Goal: Check status: Check status

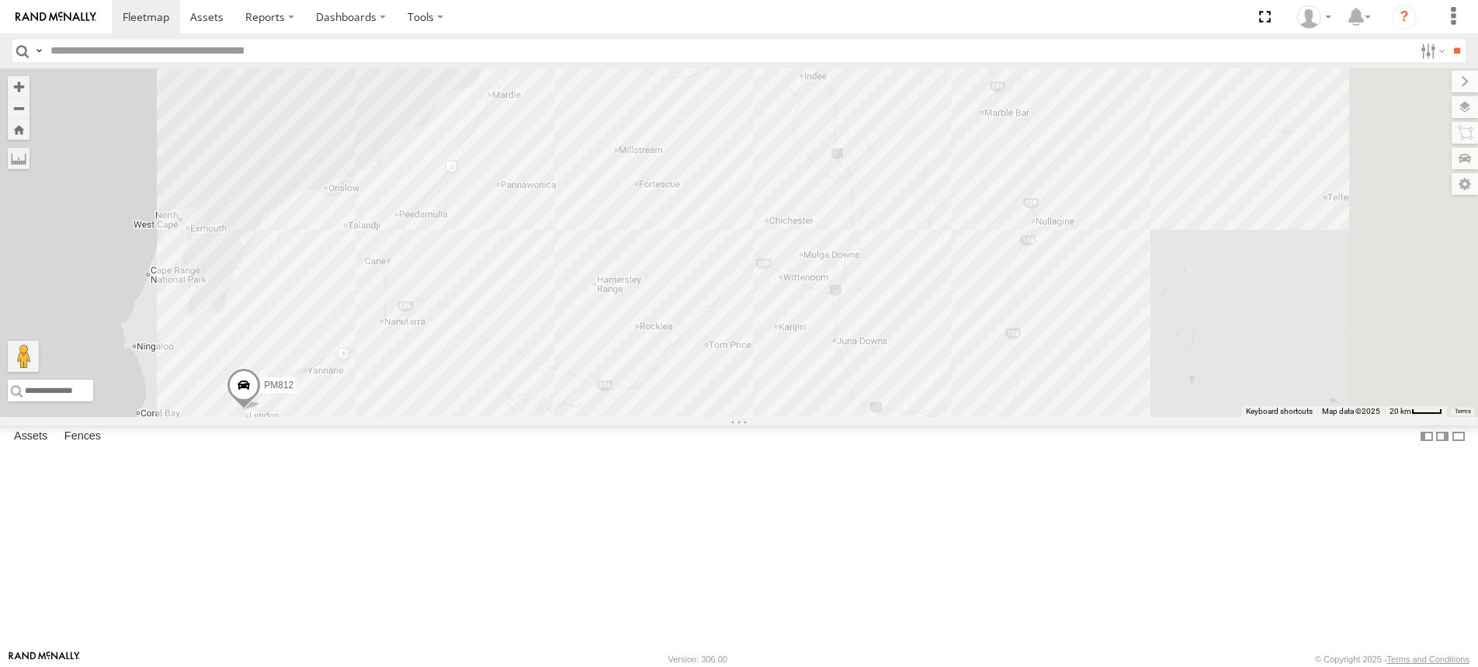
drag, startPoint x: 799, startPoint y: 202, endPoint x: 730, endPoint y: 424, distance: 232.6
click at [730, 417] on div "F0485 MV283 F0347 PM673 F0491 PM755 F0482 TL129 D0473 FT732 F0401 TL270 Cage101…" at bounding box center [739, 242] width 1478 height 349
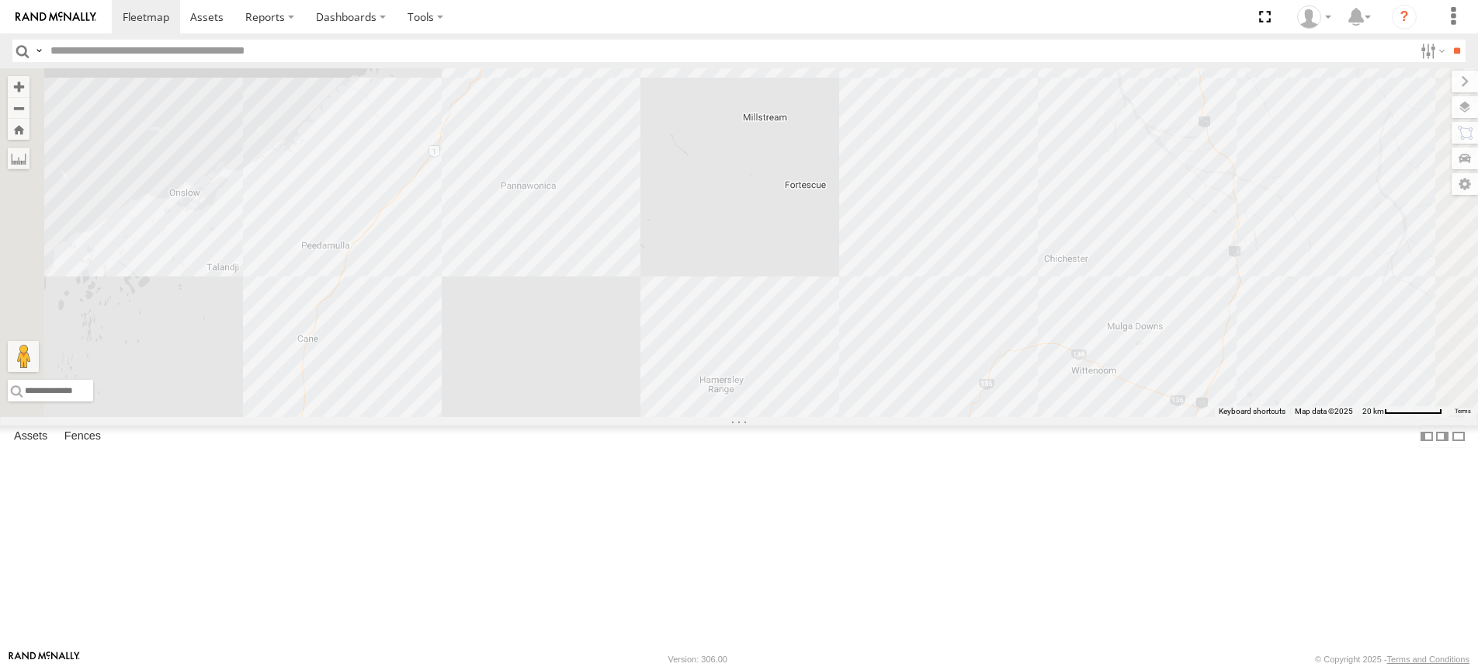
drag, startPoint x: 644, startPoint y: 261, endPoint x: 697, endPoint y: 273, distance: 54.1
click at [697, 273] on div "F0485 MV283 F0347 PM673 F0491 PM755 F0482 TL129 D0473 FT732 F0401 TL270 Cage101…" at bounding box center [739, 242] width 1478 height 349
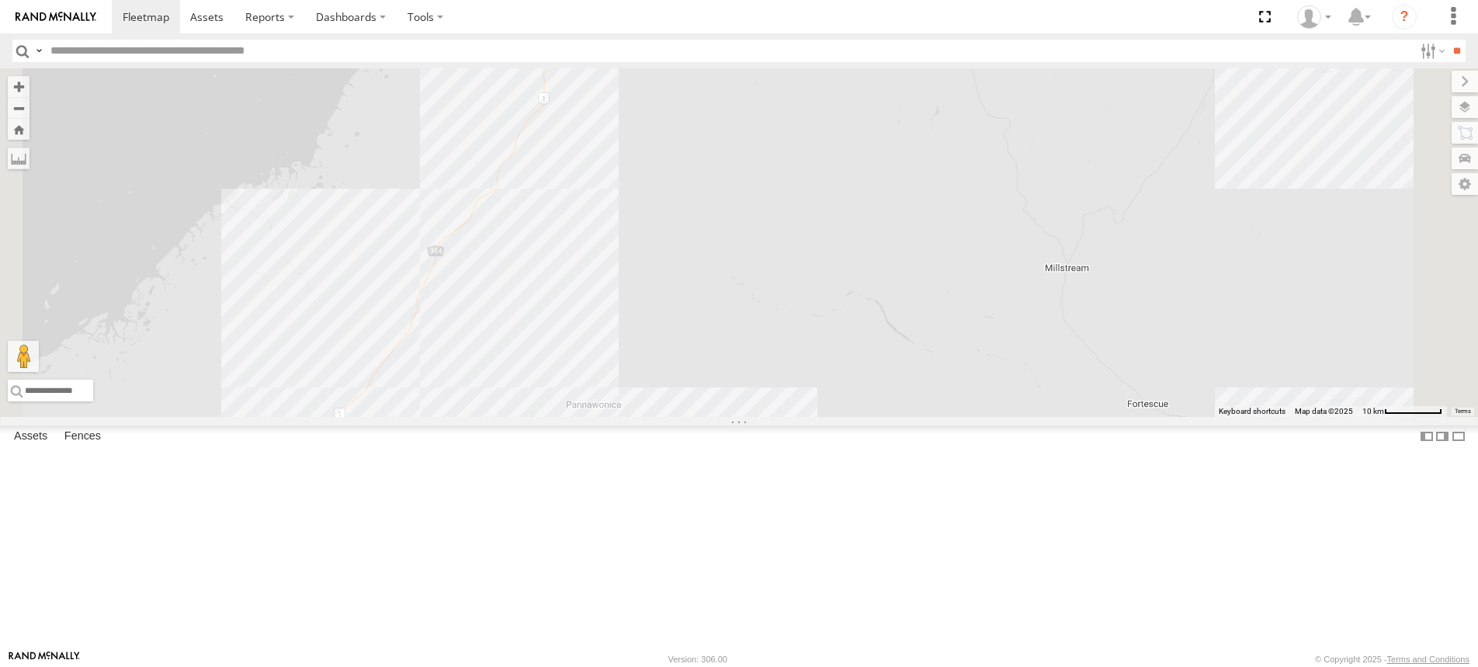
drag, startPoint x: 756, startPoint y: 236, endPoint x: 740, endPoint y: 429, distance: 193.2
click at [740, 417] on div "F0485 MV283 F0347 PM673 F0491 PM755 F0482 TL129 D0473 FT732 F0401 TL270 Cage101…" at bounding box center [739, 242] width 1478 height 349
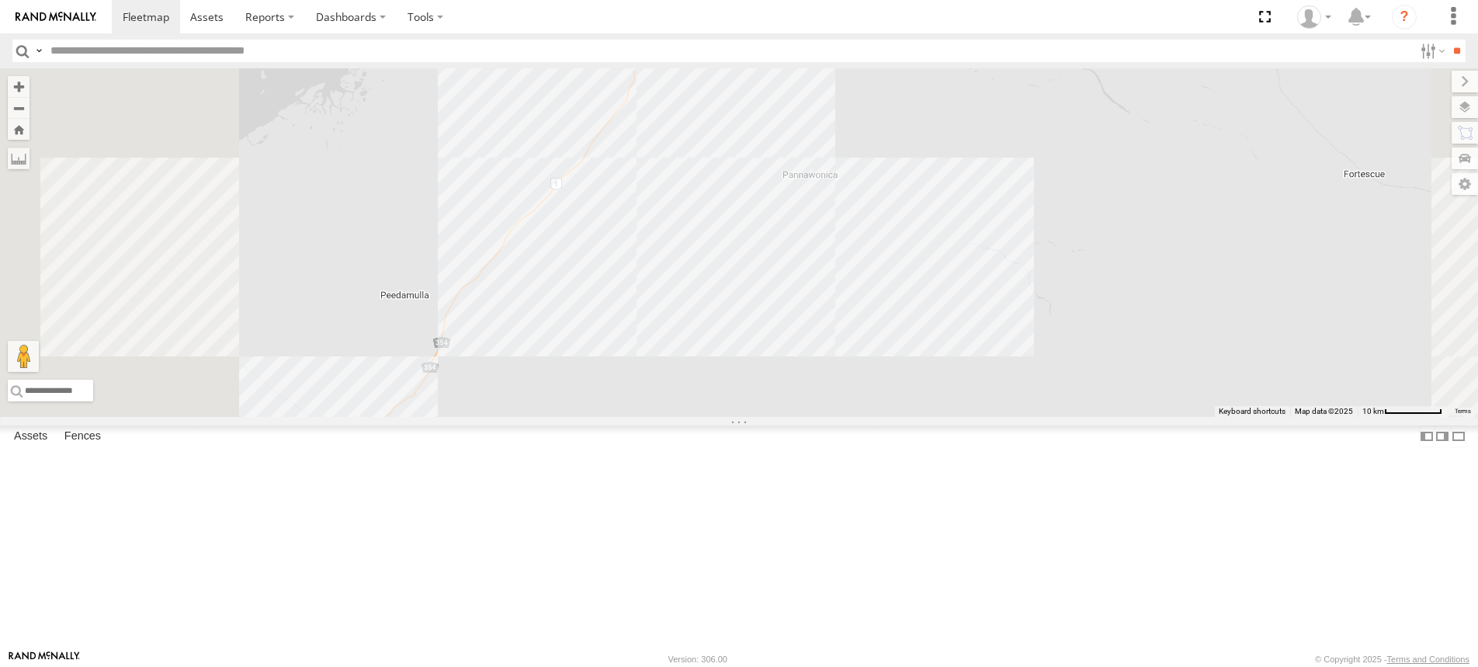
drag, startPoint x: 781, startPoint y: 431, endPoint x: 846, endPoint y: 268, distance: 175.3
click at [846, 268] on div "F0485 MV283 F0347 PM673 F0491 PM755 F0482 TL129 D0473 FT732 F0401 TL270 Cage101…" at bounding box center [739, 242] width 1478 height 349
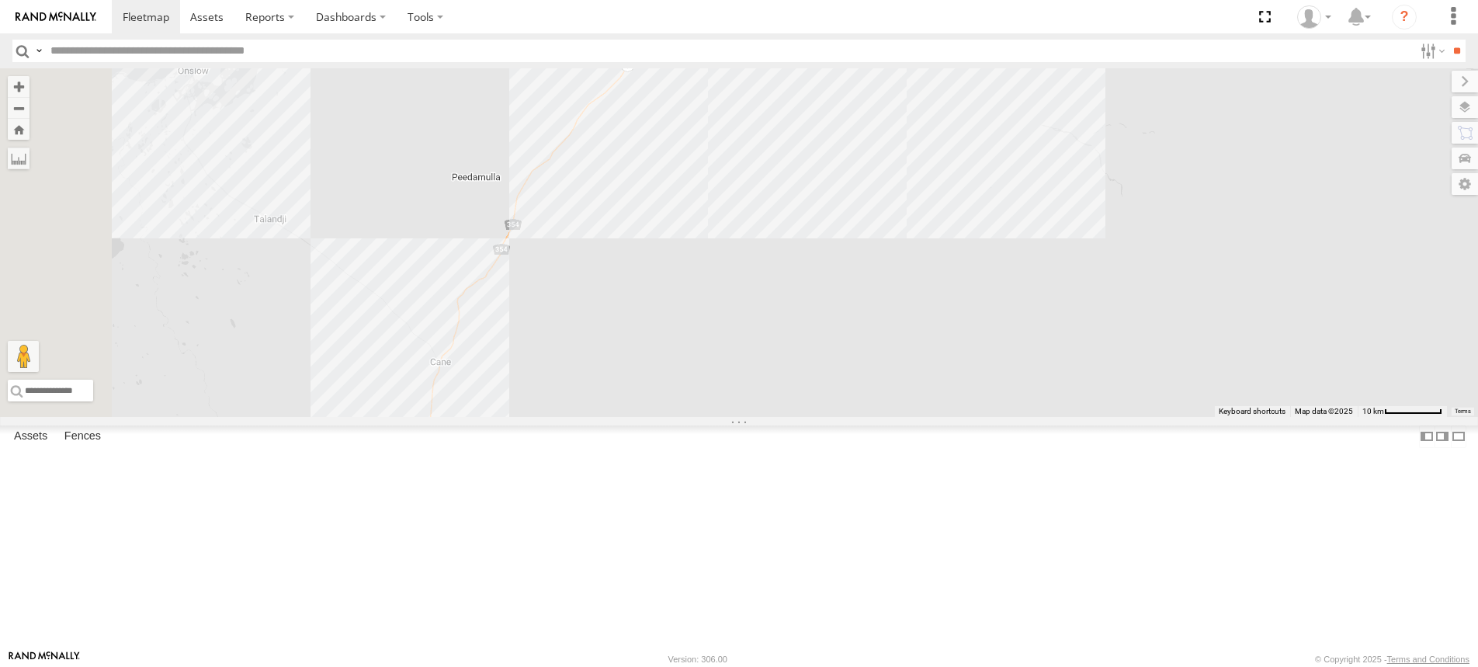
drag, startPoint x: 727, startPoint y: 452, endPoint x: 805, endPoint y: 321, distance: 152.2
click at [805, 321] on div "F0485 MV283 F0347 PM673 F0491 PM755 F0482 TL129 D0473 FT732 F0401 TL270 Cage101…" at bounding box center [739, 242] width 1478 height 349
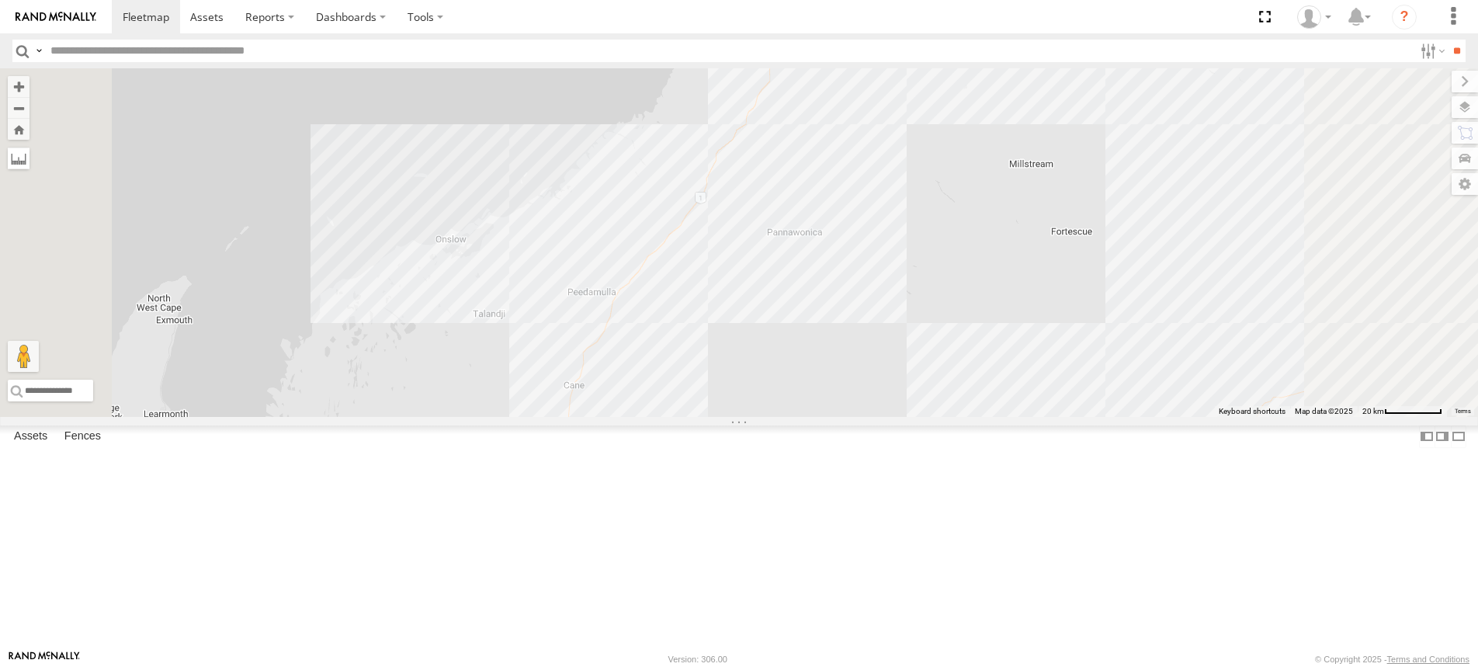
click at [30, 156] on label at bounding box center [19, 159] width 22 height 22
click at [0, 0] on label at bounding box center [0, 0] width 0 height 0
click at [880, 336] on div "F0485 MV283 F0347 PM673 F0491 PM755 F0482 TL129 D0473 FT732 F0401 TL270 Cage101…" at bounding box center [739, 242] width 1478 height 349
click at [1136, 93] on div "F0485 MV283 F0347 PM673 F0491 PM755 F0482 TL129 D0473 FT732 F0401 TL270 Cage101…" at bounding box center [739, 242] width 1478 height 349
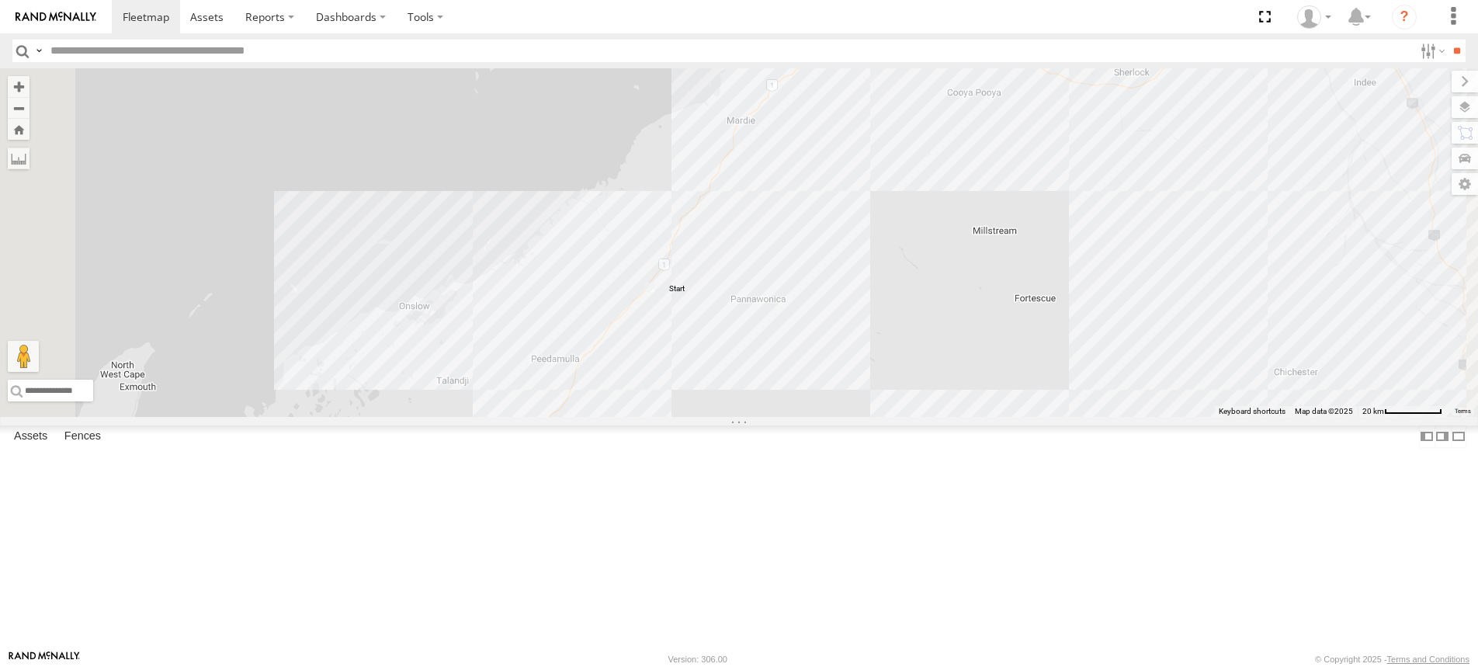
drag, startPoint x: 1153, startPoint y: 168, endPoint x: 1113, endPoint y: 242, distance: 83.7
click at [1113, 242] on div "F0485 MV283 F0347 PM673 F0491 PM755 F0482 TL129 D0473 FT732 F0401 TL270 Cage101…" at bounding box center [739, 242] width 1478 height 349
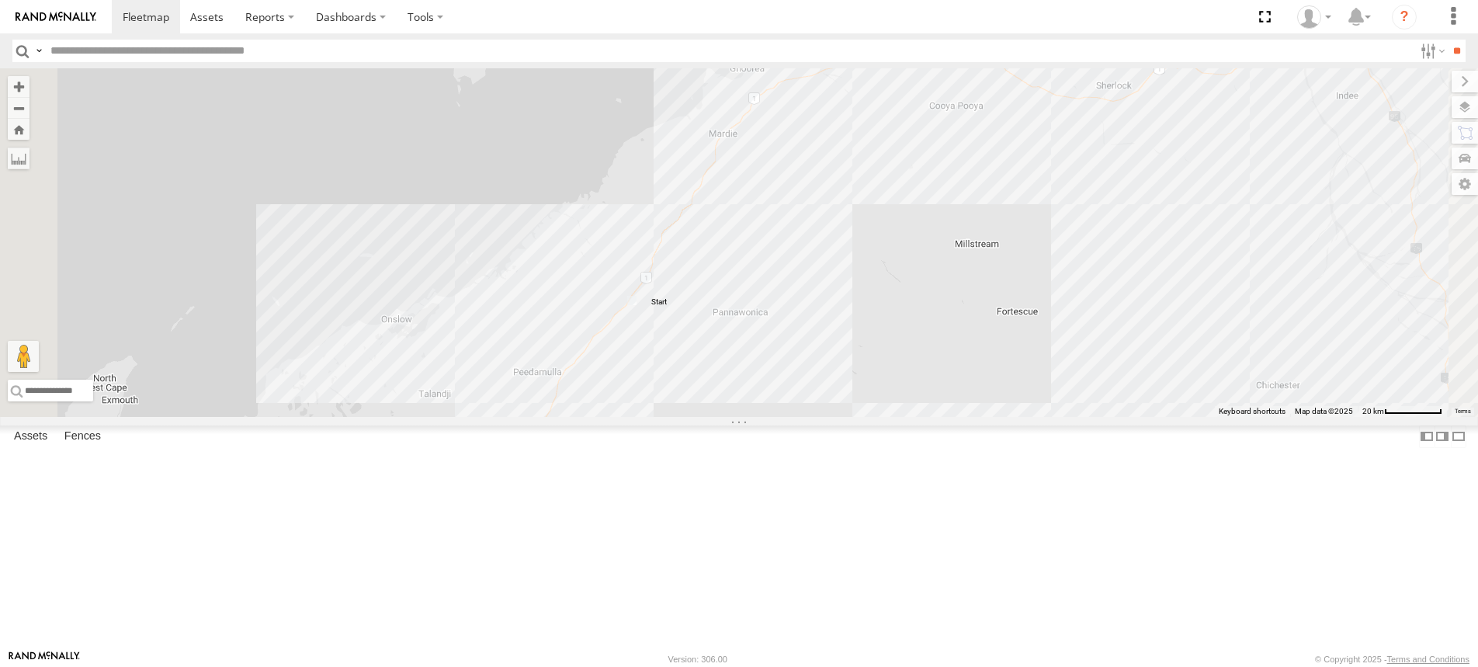
drag, startPoint x: 1114, startPoint y: 240, endPoint x: 1096, endPoint y: 255, distance: 24.3
click at [1096, 255] on div "F0485 MV283 F0347 PM673 F0491 PM755 F0482 TL129 D0473 FT732 F0401 TL270 Cage101…" at bounding box center [739, 242] width 1478 height 349
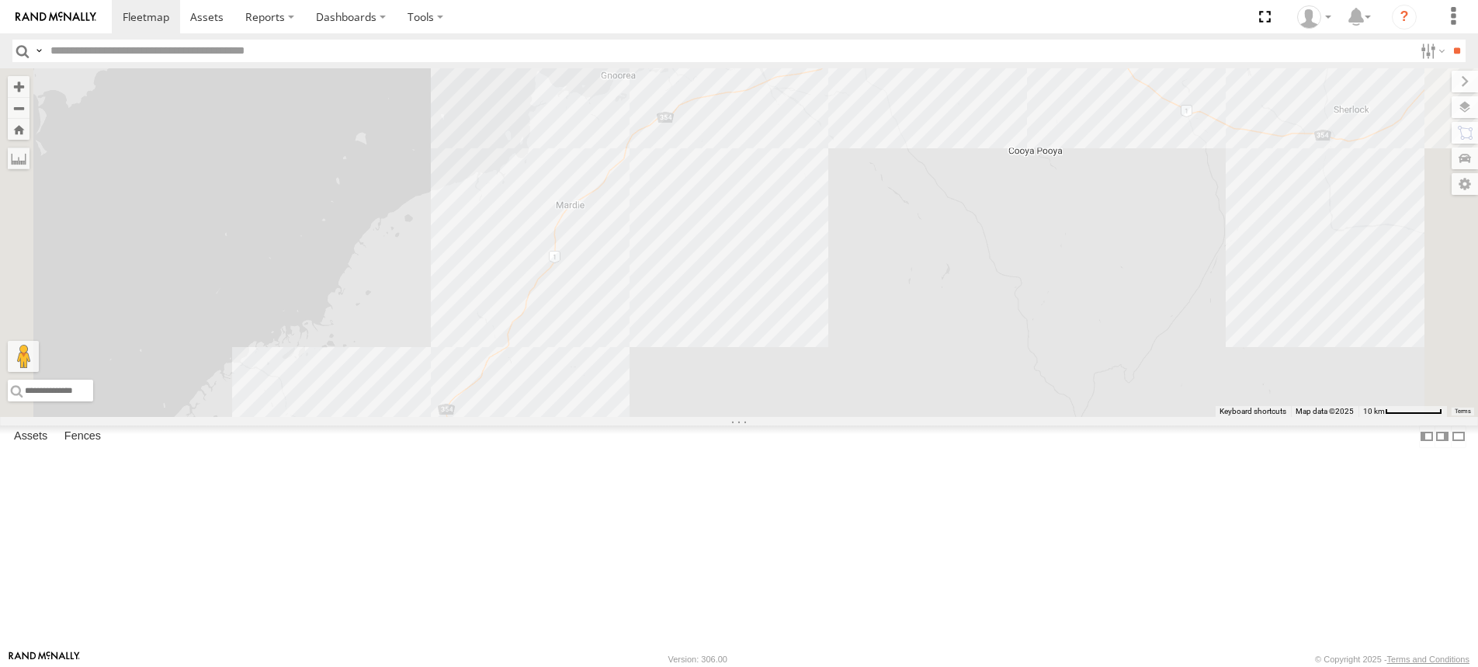
drag, startPoint x: 1087, startPoint y: 168, endPoint x: 1048, endPoint y: 139, distance: 48.3
click at [870, 40] on img "144.91km" at bounding box center [860, 29] width 22 height 22
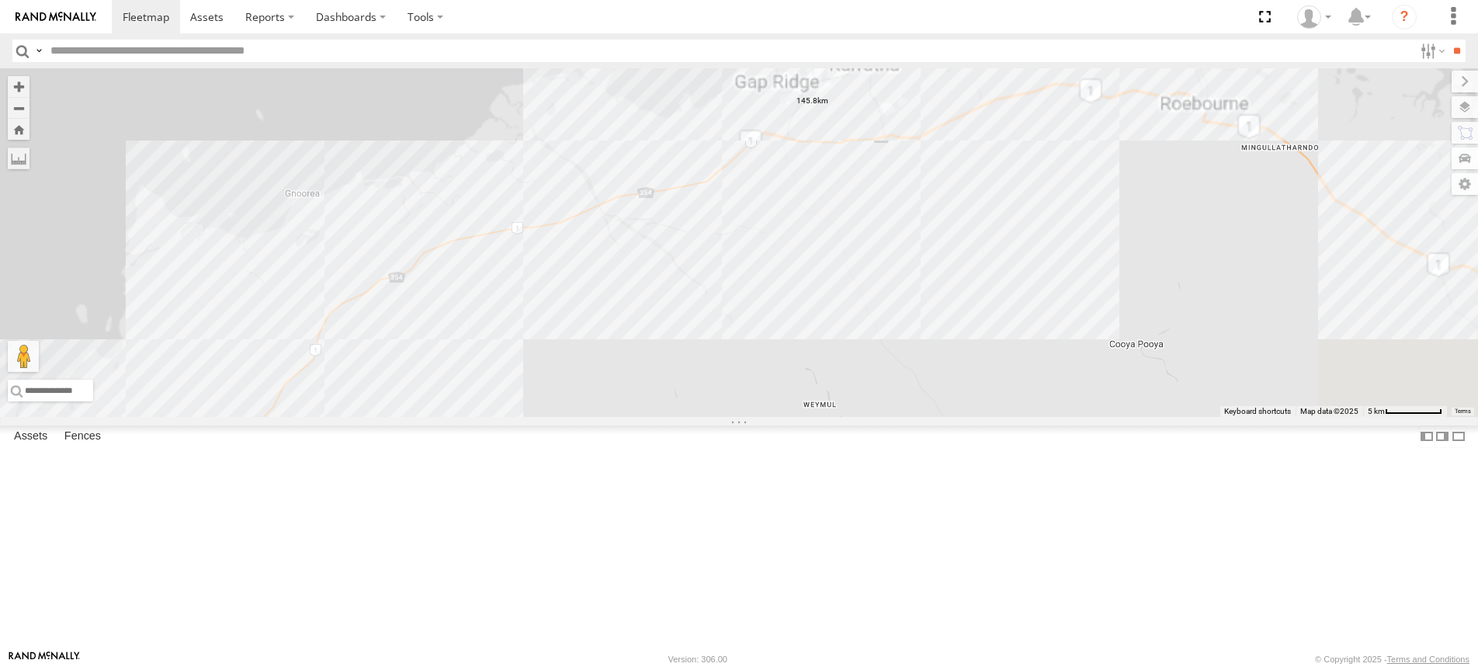
drag, startPoint x: 1092, startPoint y: 285, endPoint x: 1054, endPoint y: 507, distance: 225.2
click at [1054, 417] on div "F0485 MV283 F0347 PM673 F0491 PM755 F0482 TL129 D0473 FT732 F0401 TL270 Cage101…" at bounding box center [739, 242] width 1478 height 349
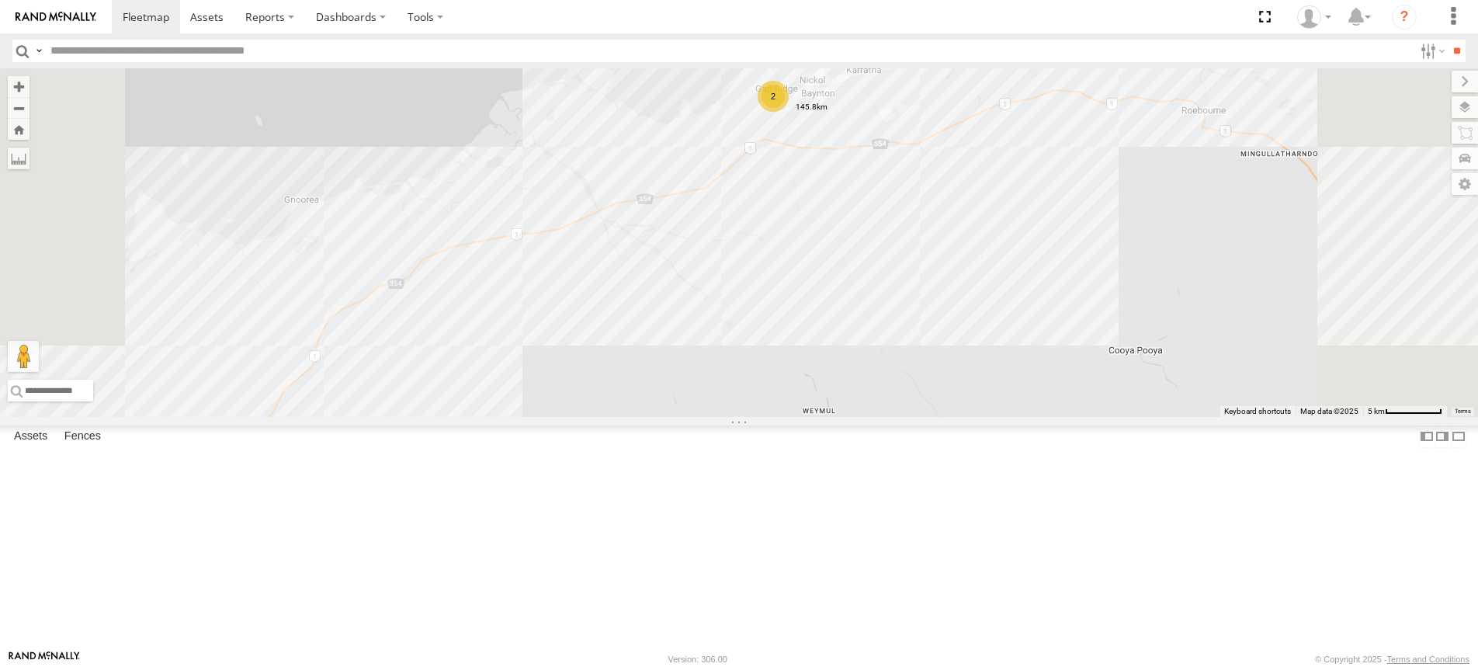
click at [0, 0] on label at bounding box center [0, 0] width 0 height 0
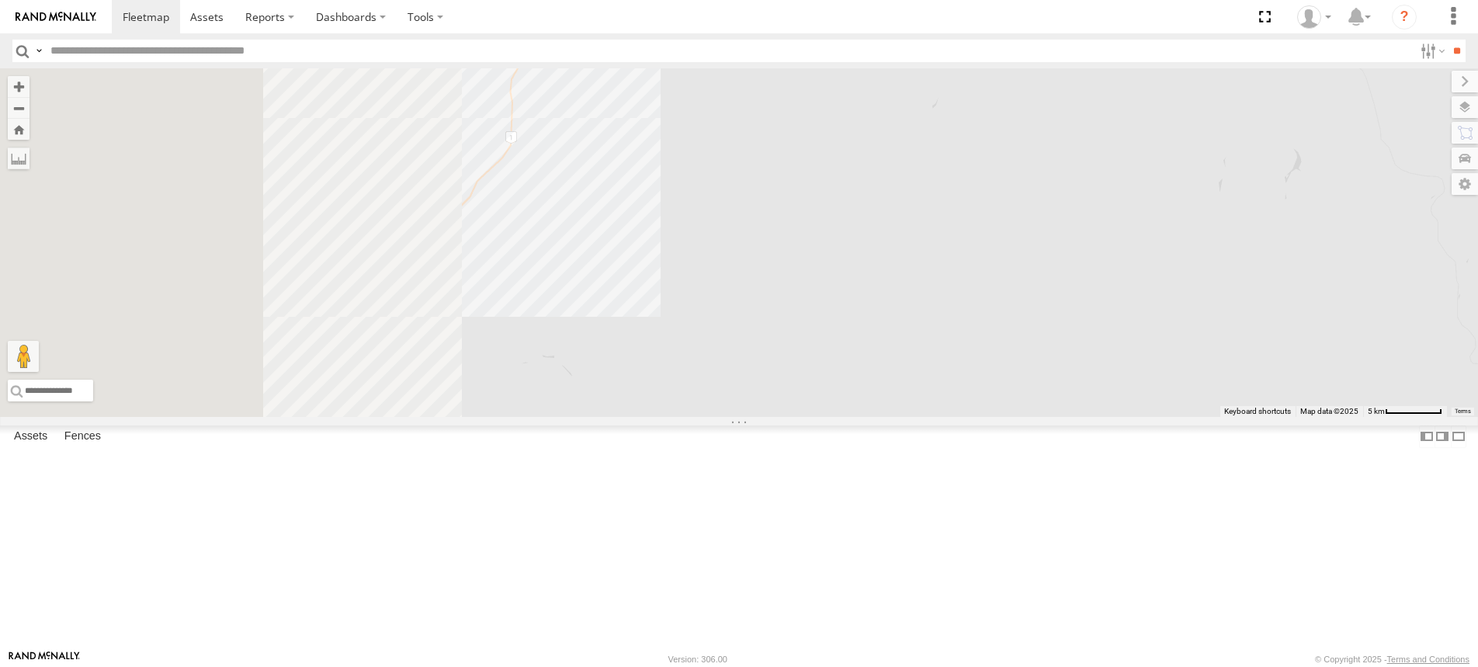
drag, startPoint x: 655, startPoint y: 342, endPoint x: 884, endPoint y: 91, distance: 339.6
click at [884, 91] on div "F0485 MV283 F0347 PM673 F0491 PM755 F0482 TL129 D0473 FT732 F0401 TL270 Cage101…" at bounding box center [739, 242] width 1478 height 349
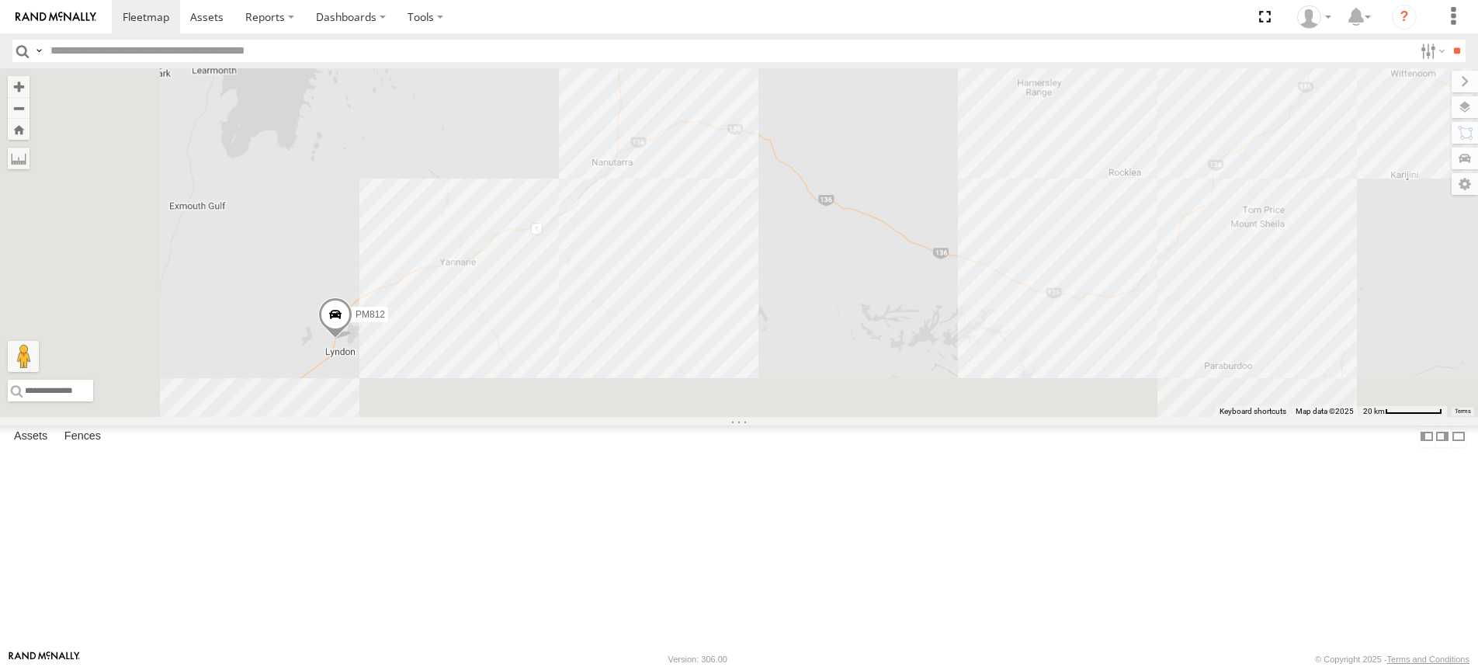
drag, startPoint x: 837, startPoint y: 450, endPoint x: 934, endPoint y: 77, distance: 385.9
click at [934, 77] on div "F0485 MV283 F0347 PM673 F0491 PM755 F0482 TL129 D0473 FT732 F0401 TL270 Cage101…" at bounding box center [739, 242] width 1478 height 349
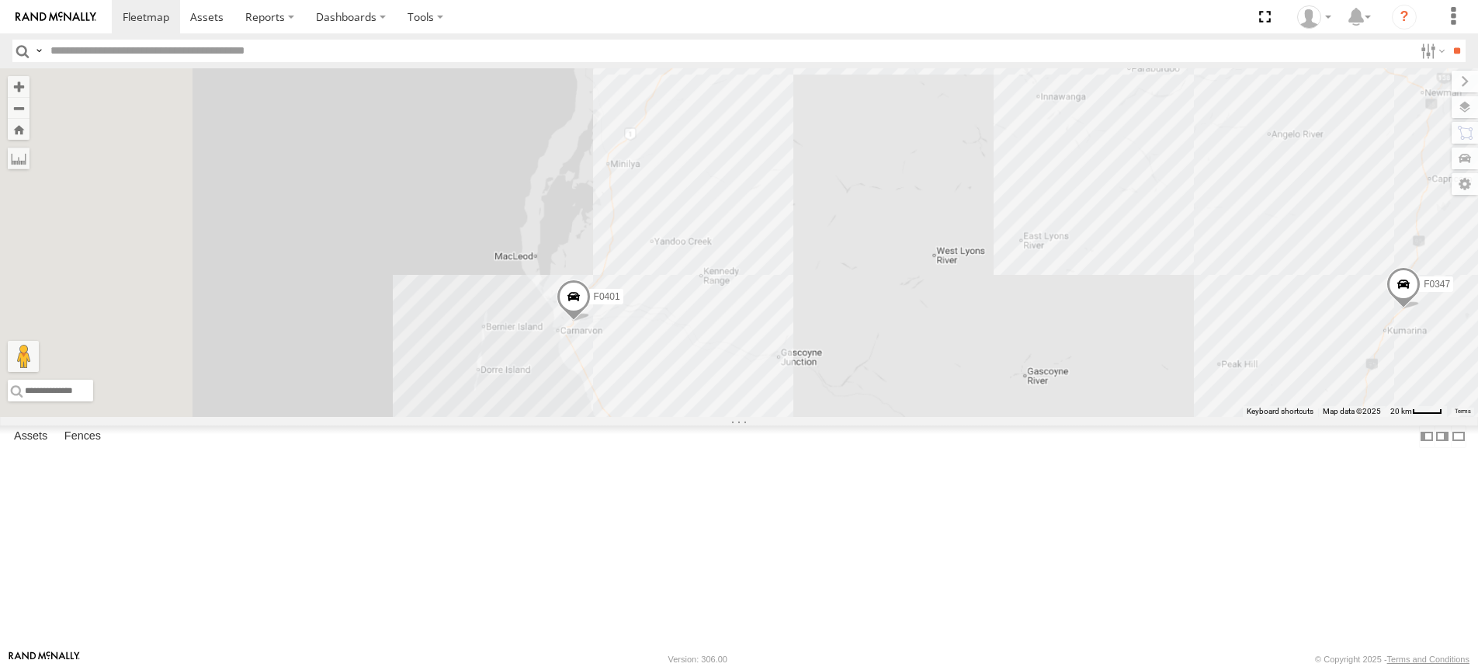
drag, startPoint x: 775, startPoint y: 446, endPoint x: 898, endPoint y: 356, distance: 151.7
click at [898, 356] on div "F0485 MV283 F0347 PM673 F0491 PM755 F0482 TL129 D0473 FT732 F0401 TL270 Cage101…" at bounding box center [739, 242] width 1478 height 349
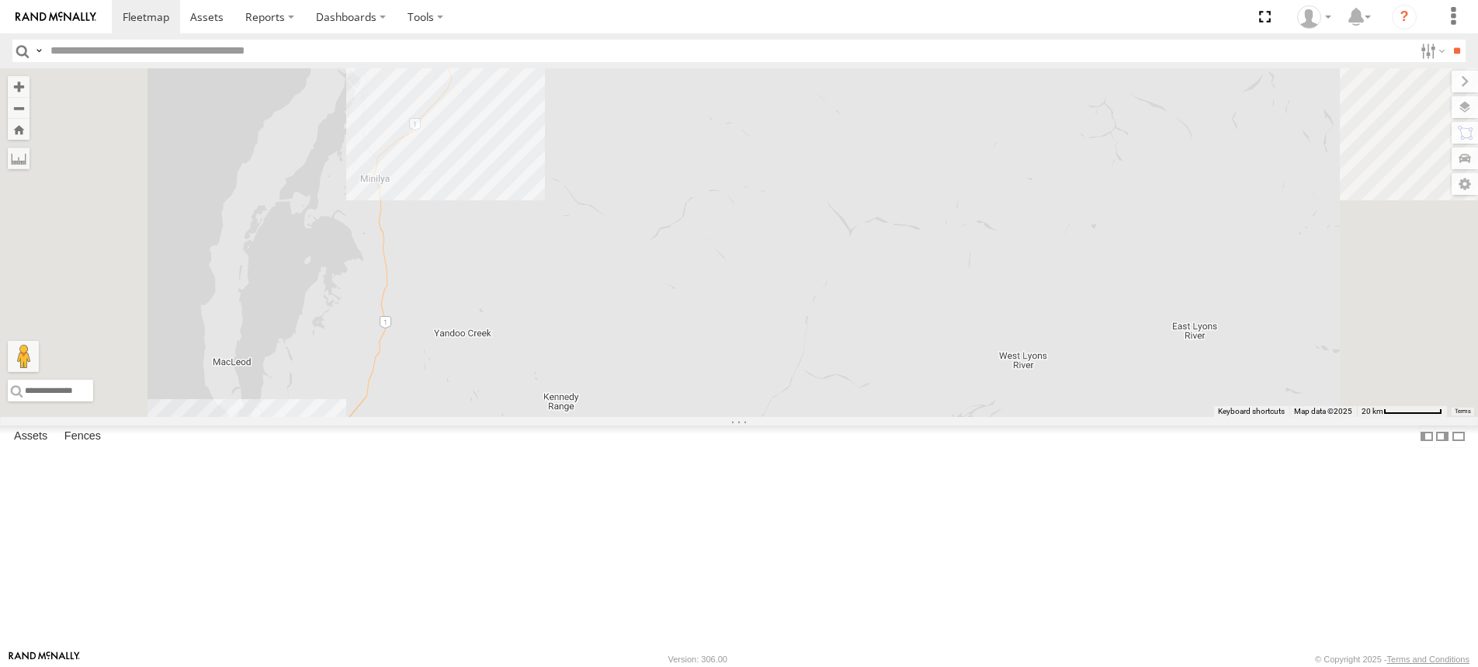
click at [565, 282] on div "F0401 PM812" at bounding box center [739, 242] width 1478 height 349
drag, startPoint x: 568, startPoint y: 284, endPoint x: 577, endPoint y: 302, distance: 20.1
click at [390, 191] on img "Start" at bounding box center [379, 180] width 22 height 22
drag, startPoint x: 880, startPoint y: 193, endPoint x: 656, endPoint y: 450, distance: 341.2
click at [657, 417] on div "F0401 PM812" at bounding box center [739, 242] width 1478 height 349
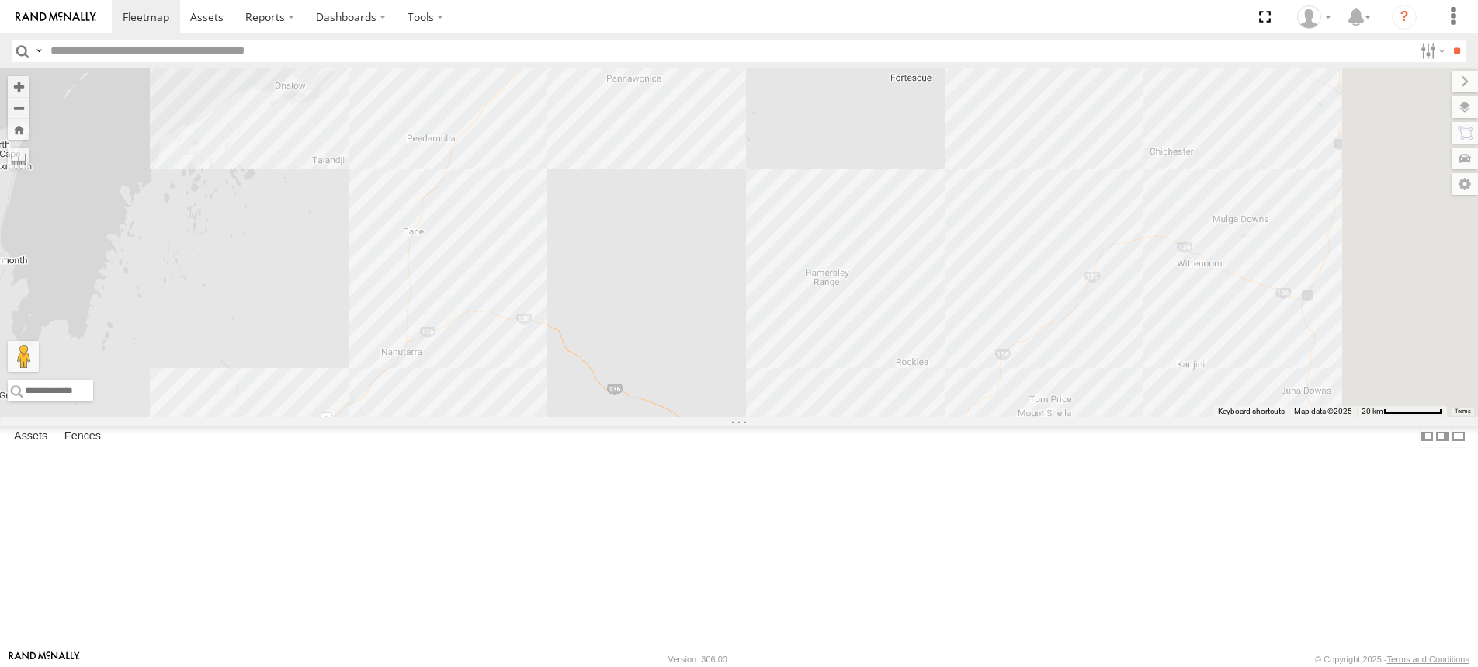
drag, startPoint x: 1027, startPoint y: 201, endPoint x: 871, endPoint y: 446, distance: 290.1
click at [866, 417] on div "F0401 PM812" at bounding box center [739, 242] width 1478 height 349
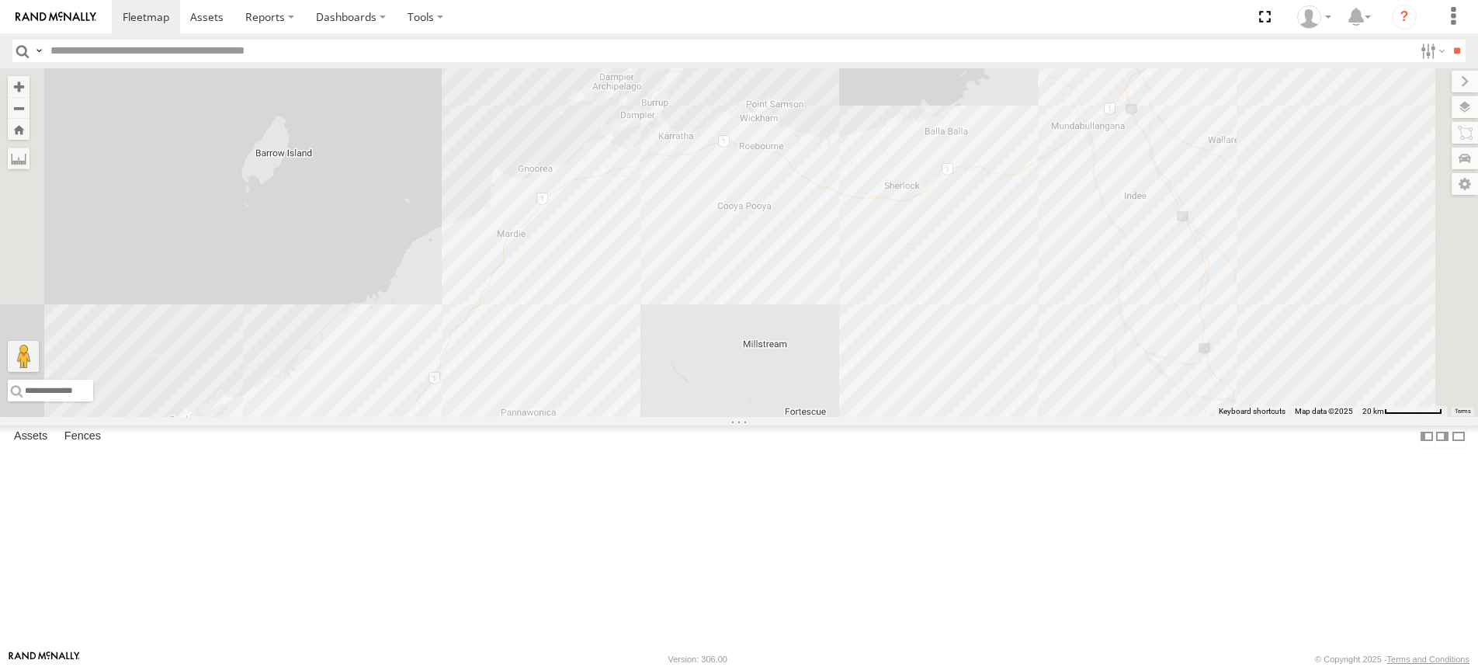
drag, startPoint x: 940, startPoint y: 382, endPoint x: 853, endPoint y: 546, distance: 185.5
click at [853, 417] on div "F0401 PM812" at bounding box center [739, 242] width 1478 height 349
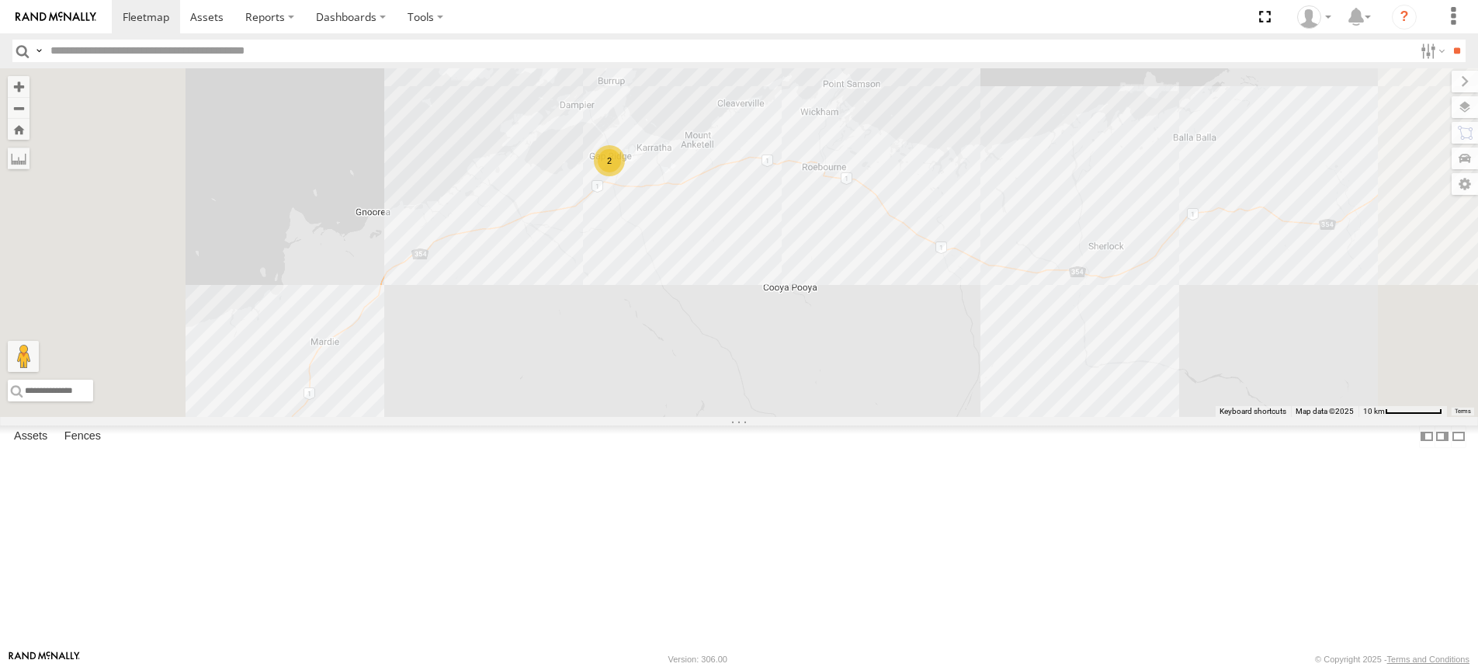
click at [808, 297] on div "F0401 PM812 F0493 2" at bounding box center [739, 242] width 1478 height 349
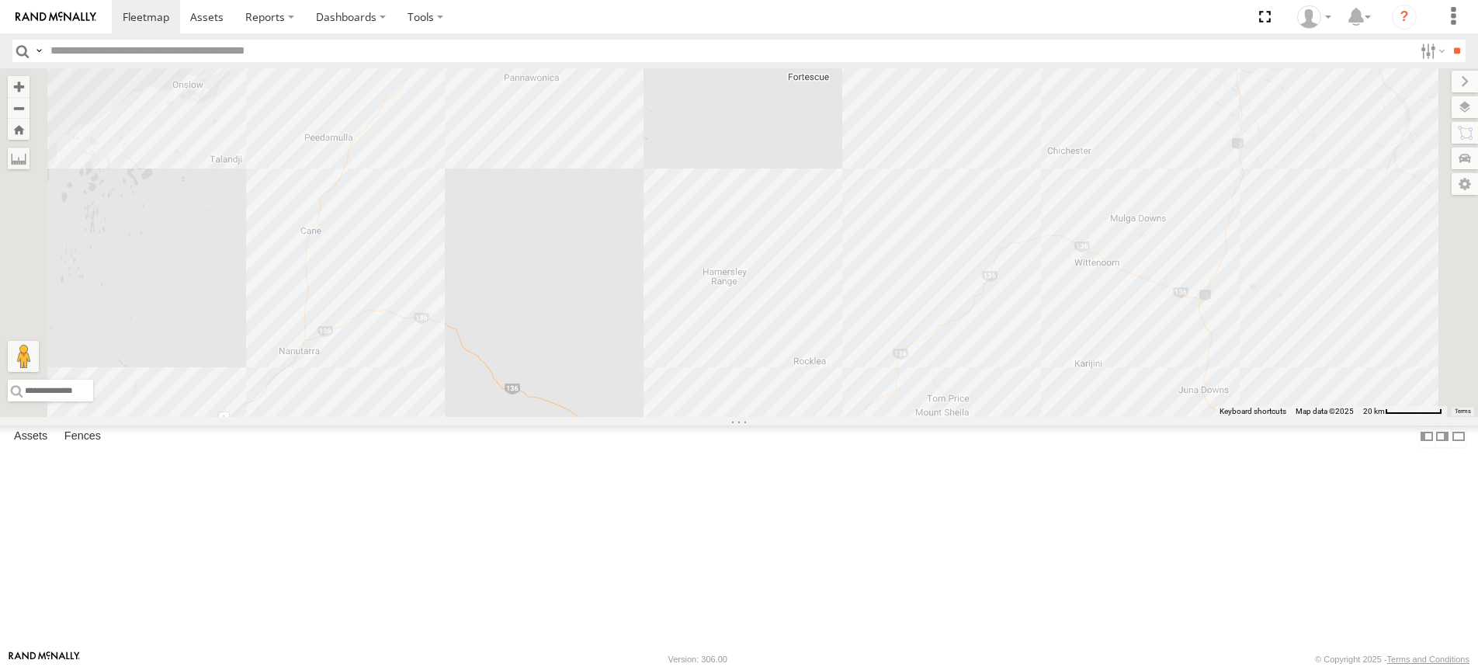
drag, startPoint x: 849, startPoint y: 475, endPoint x: 884, endPoint y: 63, distance: 413.7
click at [884, 63] on body at bounding box center [739, 333] width 1478 height 667
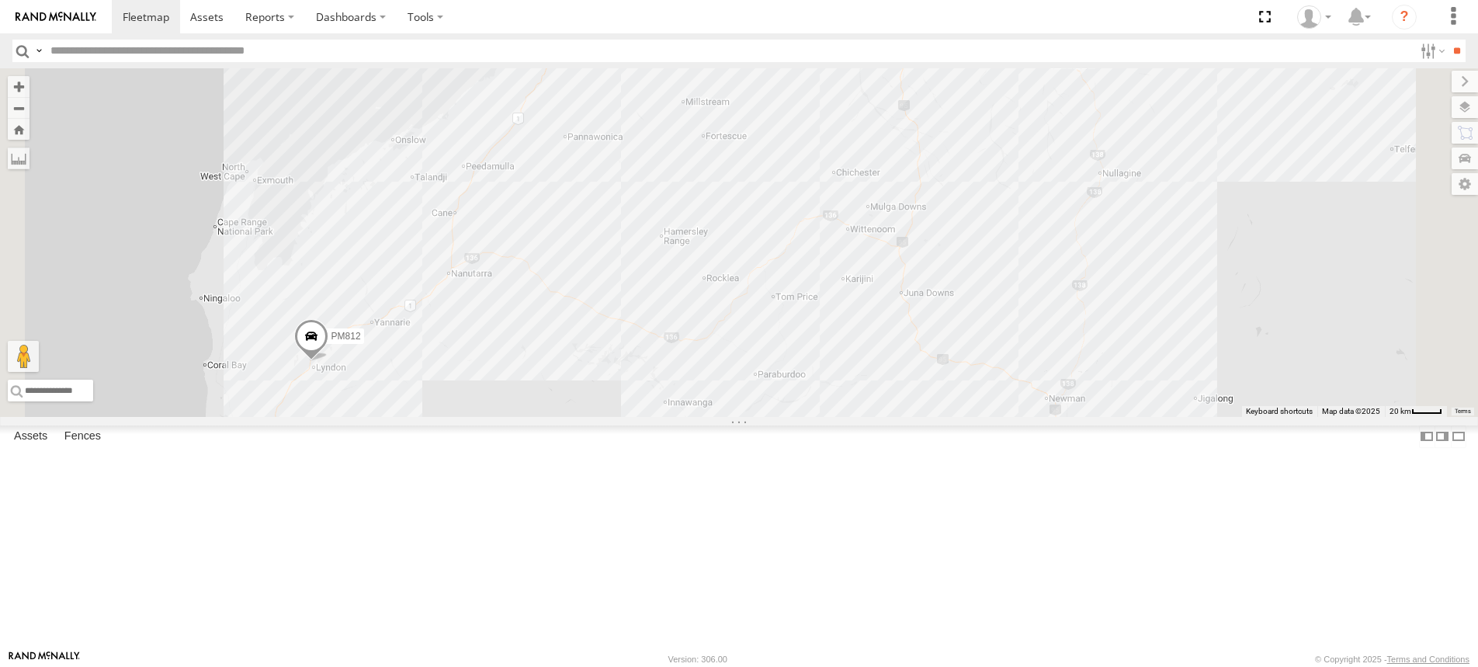
drag, startPoint x: 824, startPoint y: 513, endPoint x: 806, endPoint y: 434, distance: 81.2
click at [806, 417] on div "F0401 PM812 3 2" at bounding box center [739, 242] width 1478 height 349
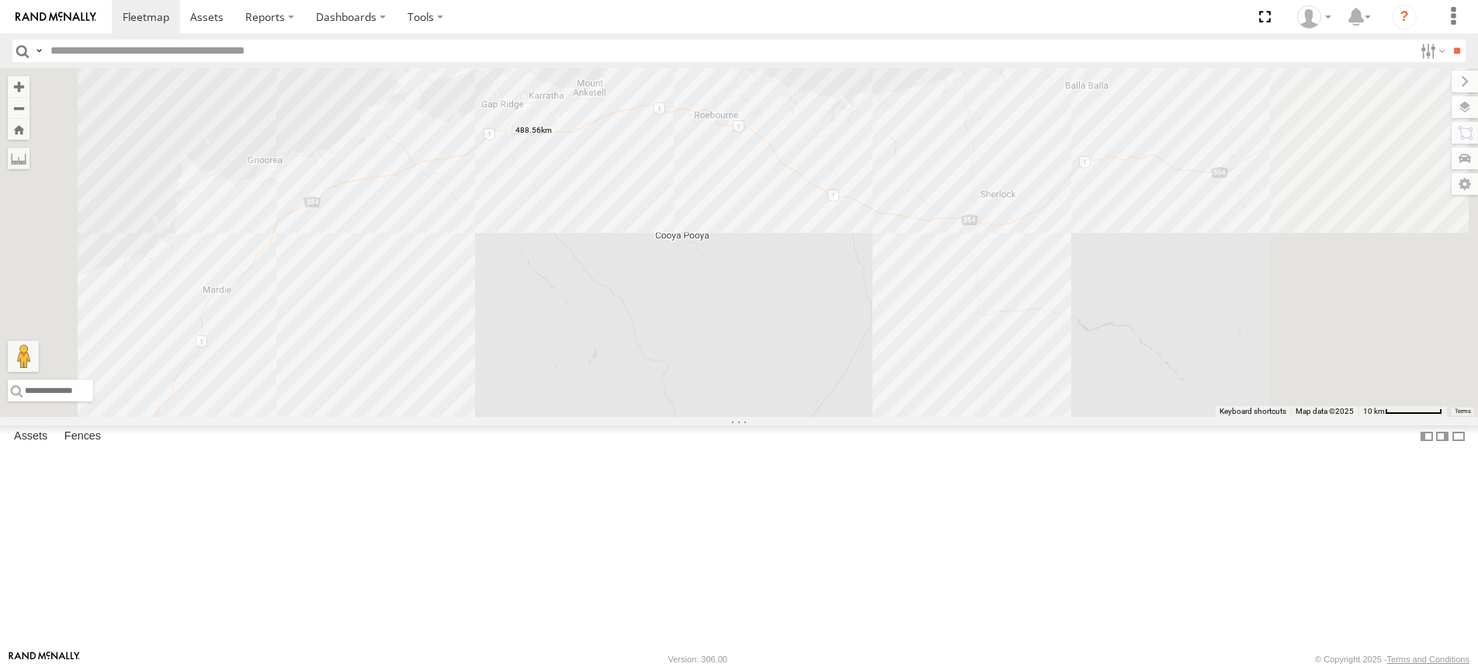
drag, startPoint x: 797, startPoint y: 165, endPoint x: 694, endPoint y: 367, distance: 226.7
click at [694, 367] on div "F0401 PM812" at bounding box center [739, 242] width 1478 height 349
